Goal: Information Seeking & Learning: Learn about a topic

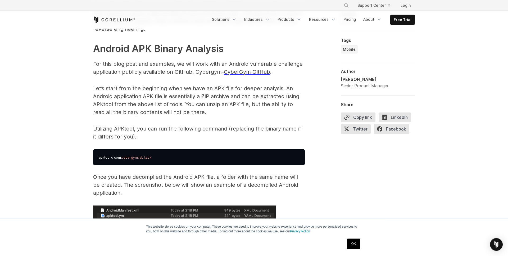
scroll to position [804, 0]
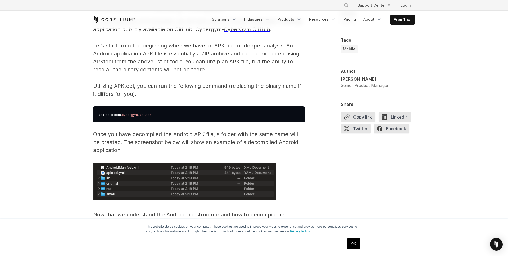
click at [133, 112] on pre "apktool d com .cybergym.lab1.apk" at bounding box center [199, 114] width 212 height 16
click at [146, 113] on pre "apktool d com .cybergym.lab1.apk" at bounding box center [199, 114] width 212 height 16
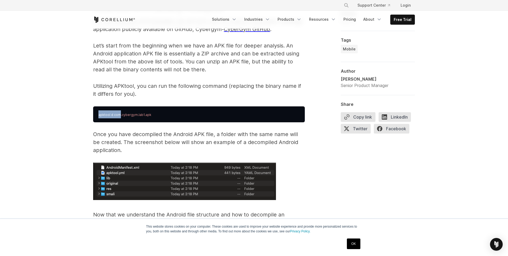
click at [146, 113] on pre "apktool d com .cybergym.lab1.apk" at bounding box center [199, 114] width 212 height 16
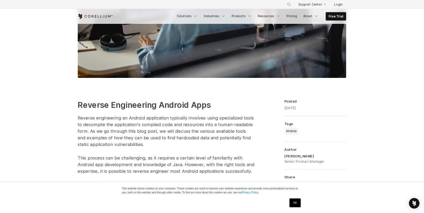
scroll to position [0, 0]
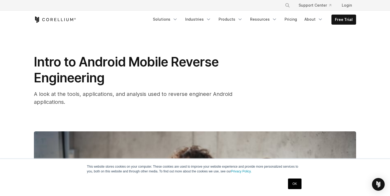
click at [95, 22] on div "Free Trial" at bounding box center [92, 19] width 116 height 6
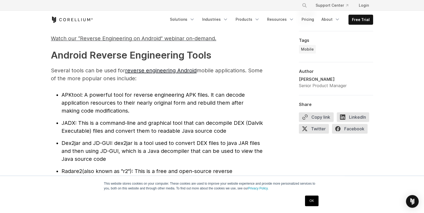
scroll to position [536, 0]
